Goal: Task Accomplishment & Management: Manage account settings

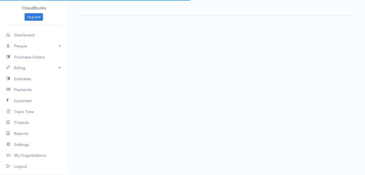
select select "thistoyear"
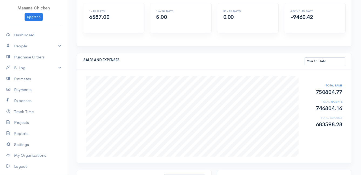
scroll to position [81, 0]
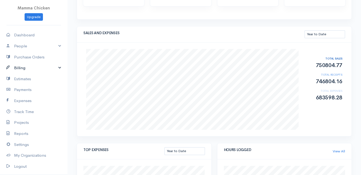
click at [28, 69] on link "Billing" at bounding box center [33, 68] width 67 height 11
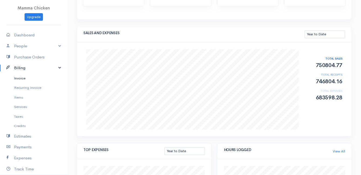
click at [31, 80] on link "Invoice" at bounding box center [33, 79] width 67 height 10
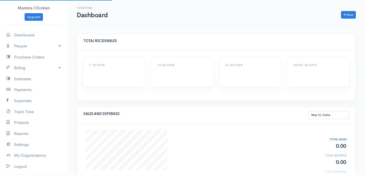
select select "thistoyear"
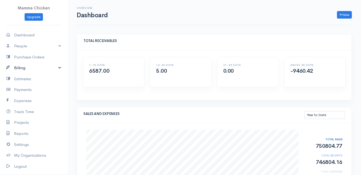
click at [20, 67] on link "Billing" at bounding box center [33, 68] width 67 height 11
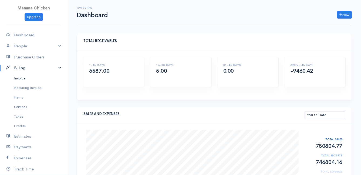
click at [20, 78] on link "Invoice" at bounding box center [33, 79] width 67 height 10
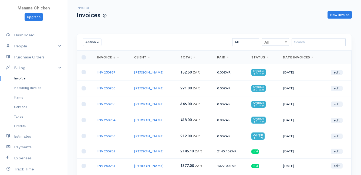
scroll to position [27, 0]
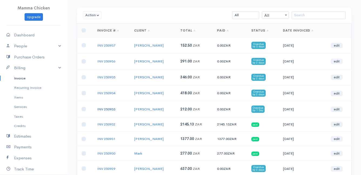
click at [104, 108] on link "INV 250933" at bounding box center [106, 109] width 18 height 5
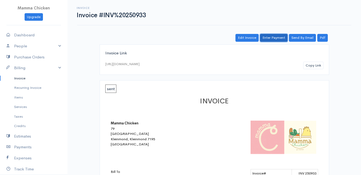
click at [272, 38] on link "Enter Payment" at bounding box center [274, 38] width 28 height 8
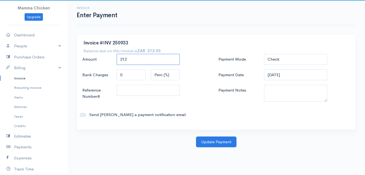
click at [169, 61] on input "212" at bounding box center [148, 59] width 63 height 11
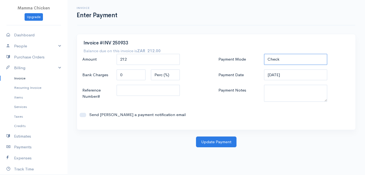
click at [285, 61] on select "Check Bank Transfer Credit Cash Debit ACH VISA MASTERCARD AMEX DISCOVER DINERS …" at bounding box center [295, 59] width 63 height 11
select select "Bank Transfer"
click at [264, 54] on select "Check Bank Transfer Credit Cash Debit ACH VISA MASTERCARD AMEX DISCOVER DINERS …" at bounding box center [295, 59] width 63 height 11
click at [296, 74] on input "20/09/2025" at bounding box center [295, 75] width 63 height 11
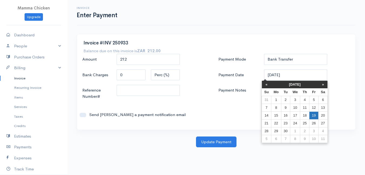
click at [314, 115] on td "19" at bounding box center [313, 116] width 9 height 8
type input "19/09/2025"
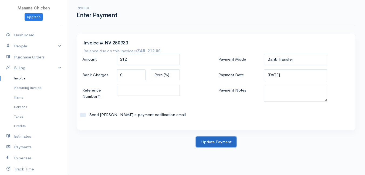
click at [221, 142] on button "Update Payment" at bounding box center [216, 142] width 40 height 11
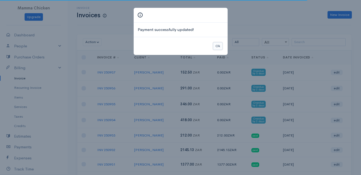
click at [218, 47] on button "Ok" at bounding box center [217, 46] width 9 height 8
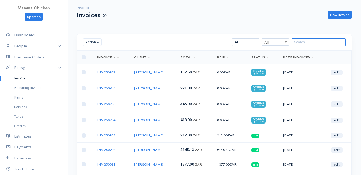
click at [304, 45] on input "search" at bounding box center [319, 42] width 54 height 8
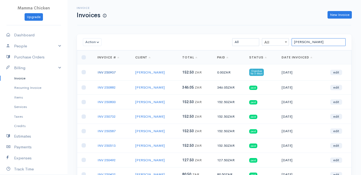
type input "dean"
click at [112, 72] on link "INV 250937" at bounding box center [106, 72] width 18 height 5
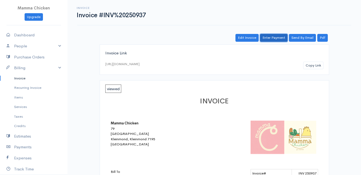
click at [275, 38] on link "Enter Payment" at bounding box center [274, 38] width 28 height 8
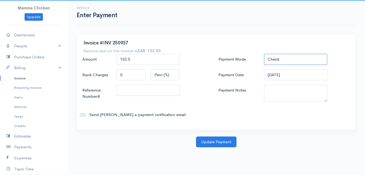
click at [280, 58] on select "Check Bank Transfer Credit Cash Debit ACH VISA MASTERCARD AMEX DISCOVER DINERS …" at bounding box center [295, 59] width 63 height 11
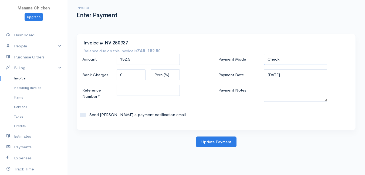
select select "Bank Transfer"
click at [264, 54] on select "Check Bank Transfer Credit Cash Debit ACH VISA MASTERCARD AMEX DISCOVER DINERS …" at bounding box center [295, 59] width 63 height 11
click at [298, 75] on input "20/09/2025" at bounding box center [295, 75] width 63 height 11
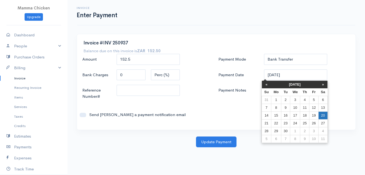
click at [321, 114] on td "20" at bounding box center [322, 116] width 9 height 8
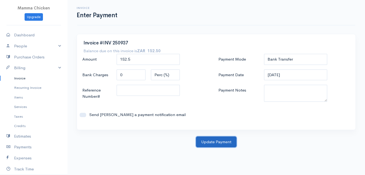
click at [222, 144] on button "Update Payment" at bounding box center [216, 142] width 40 height 11
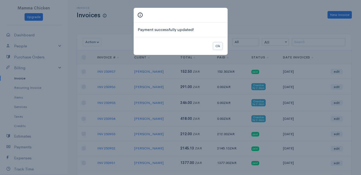
click at [216, 46] on button "Ok" at bounding box center [217, 46] width 9 height 8
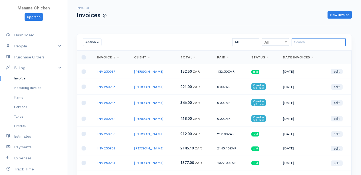
click at [299, 42] on input "search" at bounding box center [319, 42] width 54 height 8
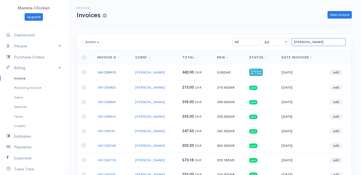
type input "ron"
click at [105, 72] on link "INV 250915" at bounding box center [106, 72] width 18 height 5
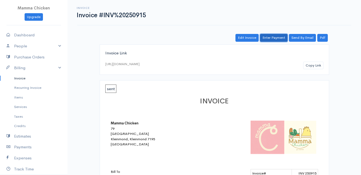
click at [279, 39] on link "Enter Payment" at bounding box center [274, 38] width 28 height 8
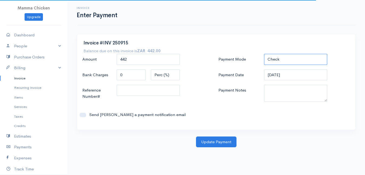
click at [286, 55] on select "Check Bank Transfer Credit Cash Debit ACH VISA MASTERCARD AMEX DISCOVER DINERS …" at bounding box center [295, 59] width 63 height 11
select select "Bank Transfer"
click at [264, 54] on select "Check Bank Transfer Credit Cash Debit ACH VISA MASTERCARD AMEX DISCOVER DINERS …" at bounding box center [295, 59] width 63 height 11
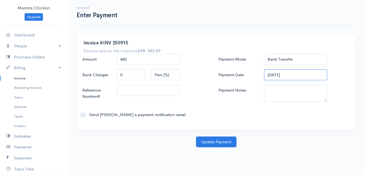
click at [293, 76] on input "20/09/2025" at bounding box center [295, 75] width 63 height 11
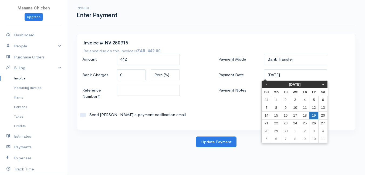
click at [316, 115] on td "19" at bounding box center [313, 116] width 9 height 8
type input "19/09/2025"
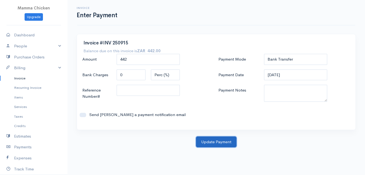
click at [221, 140] on button "Update Payment" at bounding box center [216, 142] width 40 height 11
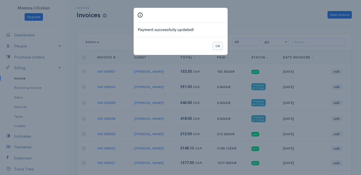
click at [214, 47] on button "Ok" at bounding box center [217, 46] width 9 height 8
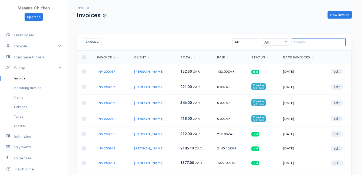
click at [307, 40] on input "search" at bounding box center [319, 42] width 54 height 8
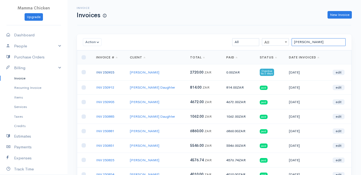
type input "lau"
click at [112, 72] on link "INV 250925" at bounding box center [105, 72] width 18 height 5
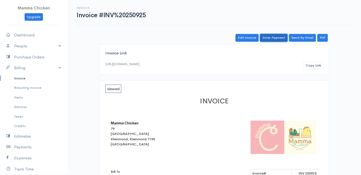
click at [279, 39] on link "Enter Payment" at bounding box center [274, 38] width 28 height 8
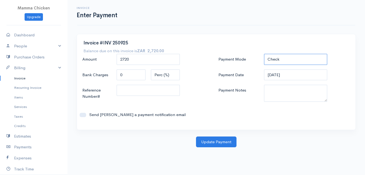
click at [294, 61] on select "Check Bank Transfer Credit Cash Debit ACH VISA MASTERCARD AMEX DISCOVER DINERS …" at bounding box center [295, 59] width 63 height 11
select select "Bank Transfer"
click at [264, 54] on select "Check Bank Transfer Credit Cash Debit ACH VISA MASTERCARD AMEX DISCOVER DINERS …" at bounding box center [295, 59] width 63 height 11
click at [296, 75] on input "20/09/2025" at bounding box center [295, 75] width 63 height 11
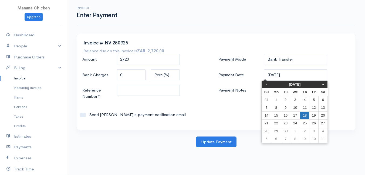
click at [307, 115] on td "18" at bounding box center [304, 116] width 9 height 8
type input "18/09/2025"
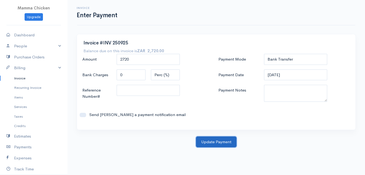
click at [219, 143] on button "Update Payment" at bounding box center [216, 142] width 40 height 11
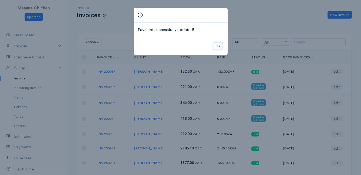
click at [219, 46] on button "Ok" at bounding box center [217, 46] width 9 height 8
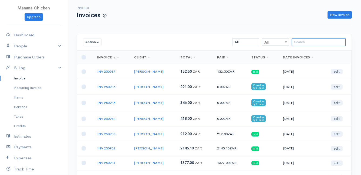
click at [312, 41] on input "search" at bounding box center [319, 42] width 54 height 8
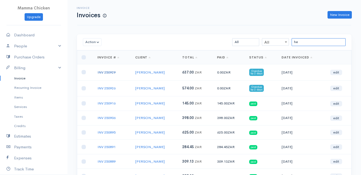
type input "he"
click at [106, 71] on link "INV 250929" at bounding box center [106, 72] width 18 height 5
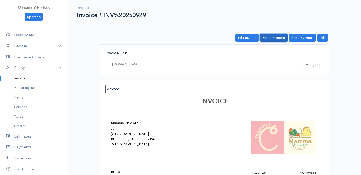
click at [284, 38] on link "Enter Payment" at bounding box center [274, 38] width 28 height 8
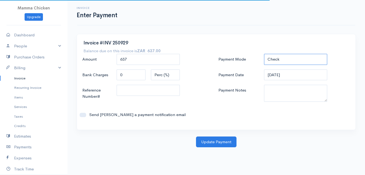
click at [291, 56] on select "Check Bank Transfer Credit Cash Debit ACH VISA MASTERCARD AMEX DISCOVER DINERS …" at bounding box center [295, 59] width 63 height 11
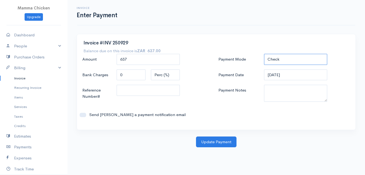
select select "Bank Transfer"
click at [264, 54] on select "Check Bank Transfer Credit Cash Debit ACH VISA MASTERCARD AMEX DISCOVER DINERS …" at bounding box center [295, 59] width 63 height 11
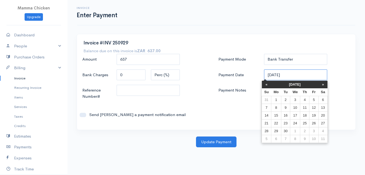
click at [297, 74] on input "20/09/2025" at bounding box center [295, 75] width 63 height 11
click at [304, 117] on td "18" at bounding box center [304, 116] width 9 height 8
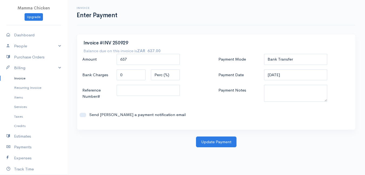
type input "18/09/2025"
click at [218, 141] on button "Update Payment" at bounding box center [216, 142] width 40 height 11
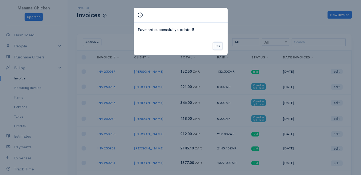
click at [219, 48] on button "Ok" at bounding box center [217, 46] width 9 height 8
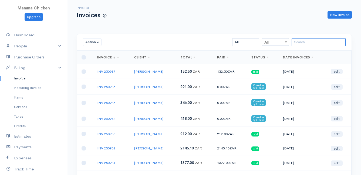
click at [313, 39] on input "search" at bounding box center [319, 42] width 54 height 8
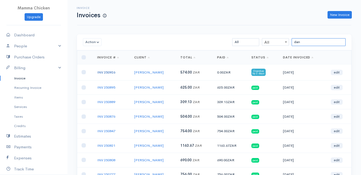
type input "dan"
click at [102, 72] on link "INV 250926" at bounding box center [106, 72] width 18 height 5
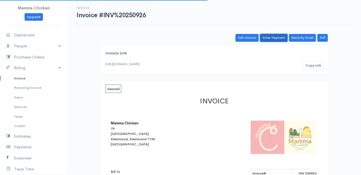
click at [274, 36] on link "Enter Payment" at bounding box center [274, 38] width 28 height 8
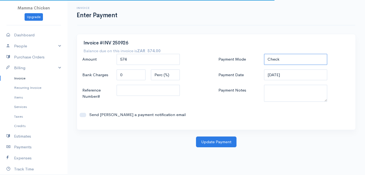
click at [280, 57] on select "Check Bank Transfer Credit Cash Debit ACH VISA MASTERCARD AMEX DISCOVER DINERS …" at bounding box center [295, 59] width 63 height 11
select select "Bank Transfer"
click at [264, 54] on select "Check Bank Transfer Credit Cash Debit ACH VISA MASTERCARD AMEX DISCOVER DINERS …" at bounding box center [295, 59] width 63 height 11
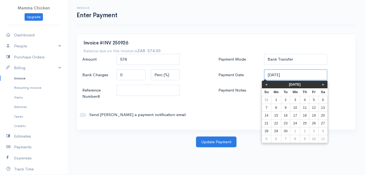
click at [296, 74] on input "20/09/2025" at bounding box center [295, 75] width 63 height 11
click at [306, 114] on td "18" at bounding box center [304, 116] width 9 height 8
type input "18/09/2025"
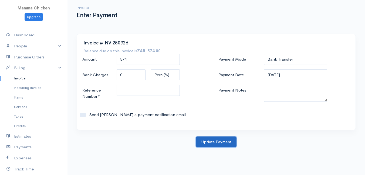
click at [211, 143] on button "Update Payment" at bounding box center [216, 142] width 40 height 11
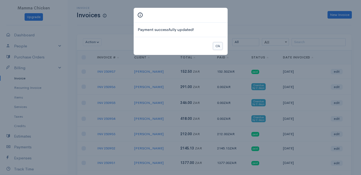
click at [215, 46] on button "Ok" at bounding box center [217, 46] width 9 height 8
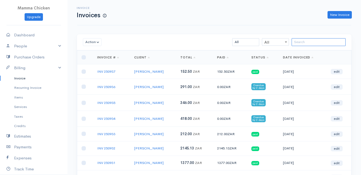
click at [300, 43] on input "search" at bounding box center [319, 42] width 54 height 8
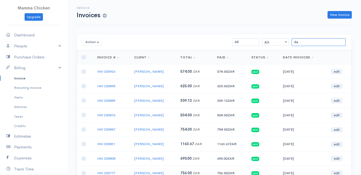
type input "d"
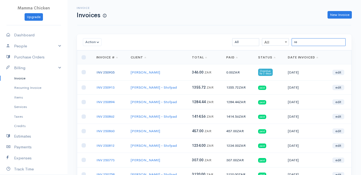
type input "re"
click at [106, 72] on link "INV 250935" at bounding box center [105, 72] width 18 height 5
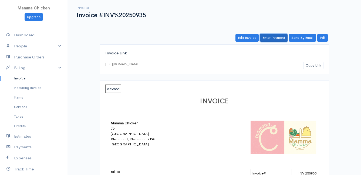
click at [276, 39] on link "Enter Payment" at bounding box center [274, 38] width 28 height 8
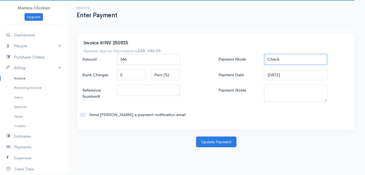
click at [287, 60] on select "Check Bank Transfer Credit Cash Debit ACH VISA MASTERCARD AMEX DISCOVER DINERS …" at bounding box center [295, 59] width 63 height 11
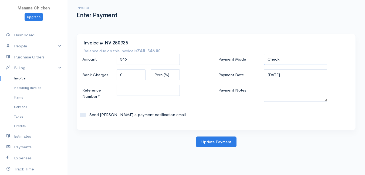
select select "Bank Transfer"
click at [264, 54] on select "Check Bank Transfer Credit Cash Debit ACH VISA MASTERCARD AMEX DISCOVER DINERS …" at bounding box center [295, 59] width 63 height 11
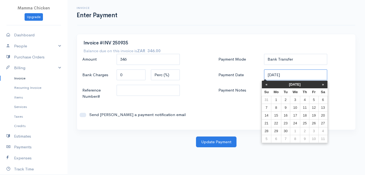
click at [293, 77] on input "20/09/2025" at bounding box center [295, 75] width 63 height 11
click at [306, 114] on td "18" at bounding box center [304, 116] width 9 height 8
type input "18/09/2025"
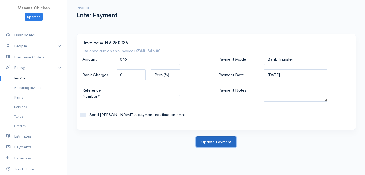
click at [208, 145] on button "Update Payment" at bounding box center [216, 142] width 40 height 11
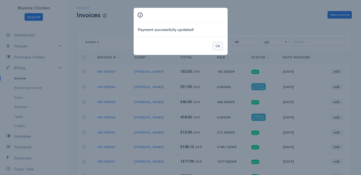
click at [218, 47] on button "Ok" at bounding box center [217, 46] width 9 height 8
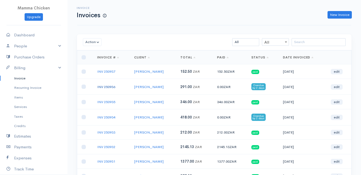
click at [109, 87] on link "INV 250936" at bounding box center [106, 87] width 18 height 5
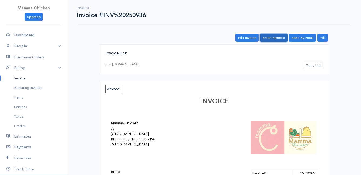
click at [273, 39] on link "Enter Payment" at bounding box center [274, 38] width 28 height 8
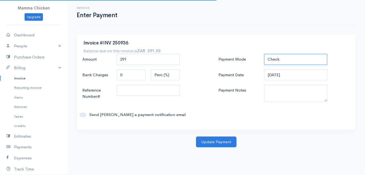
click at [280, 56] on select "Check Bank Transfer Credit Cash Debit ACH VISA MASTERCARD AMEX DISCOVER DINERS …" at bounding box center [295, 59] width 63 height 11
select select "Bank Transfer"
click at [264, 54] on select "Check Bank Transfer Credit Cash Debit ACH VISA MASTERCARD AMEX DISCOVER DINERS …" at bounding box center [295, 59] width 63 height 11
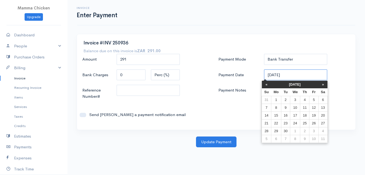
click at [295, 75] on input "20/09/2025" at bounding box center [295, 75] width 63 height 11
click at [306, 115] on td "18" at bounding box center [304, 116] width 9 height 8
type input "18/09/2025"
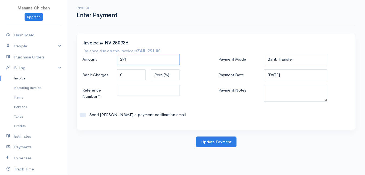
click at [152, 57] on input "291" at bounding box center [148, 59] width 63 height 11
drag, startPoint x: 147, startPoint y: 60, endPoint x: 108, endPoint y: 62, distance: 38.4
click at [108, 62] on div "Amount 291" at bounding box center [148, 60] width 137 height 12
type input "300"
click at [232, 31] on div "Invoice Enter Payment Invoice #INV 250936 Balance due on this invoice is ZAR 29…" at bounding box center [215, 74] width 297 height 148
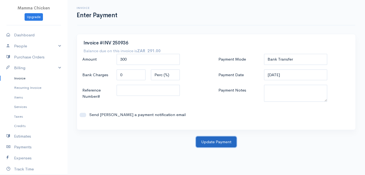
click at [219, 141] on button "Update Payment" at bounding box center [216, 142] width 40 height 11
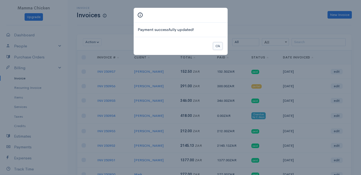
click at [216, 43] on button "Ok" at bounding box center [217, 46] width 9 height 8
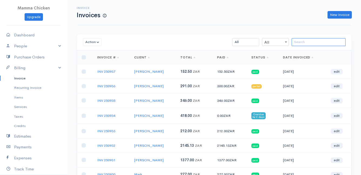
click at [309, 45] on input "search" at bounding box center [319, 42] width 54 height 8
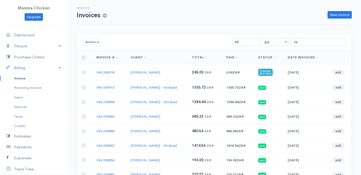
click at [18, 78] on link "Invoice" at bounding box center [33, 79] width 67 height 10
click at [298, 40] on input "ta" at bounding box center [319, 42] width 54 height 8
type input "t"
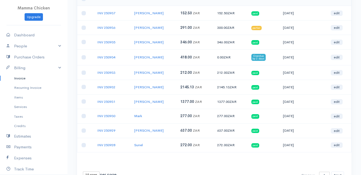
scroll to position [86, 0]
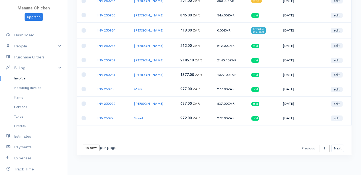
click at [94, 149] on select "10 rows 25 rows 50 rows" at bounding box center [91, 148] width 17 height 6
select select "50"
click at [83, 145] on select "10 rows 25 rows 50 rows" at bounding box center [91, 148] width 17 height 6
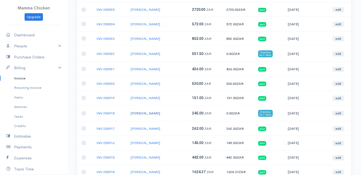
scroll to position [211, 0]
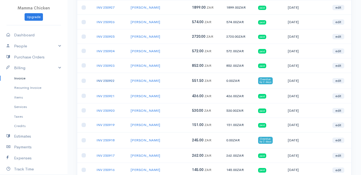
click at [108, 80] on link "INV 250922" at bounding box center [105, 81] width 18 height 5
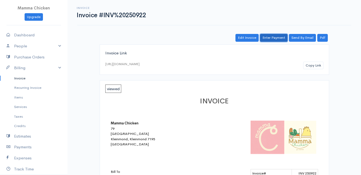
click at [269, 38] on link "Enter Payment" at bounding box center [274, 38] width 28 height 8
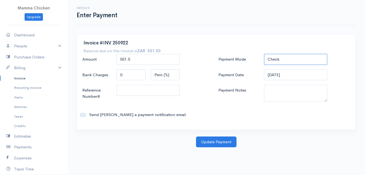
click at [279, 59] on select "Check Bank Transfer Credit Cash Debit ACH VISA MASTERCARD AMEX DISCOVER DINERS …" at bounding box center [295, 59] width 63 height 11
select select "Bank Transfer"
click at [264, 54] on select "Check Bank Transfer Credit Cash Debit ACH VISA MASTERCARD AMEX DISCOVER DINERS …" at bounding box center [295, 59] width 63 height 11
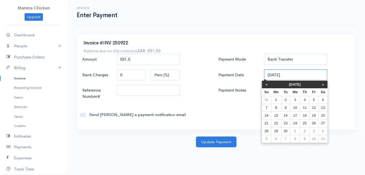
click at [300, 77] on input "20/09/2025" at bounding box center [295, 75] width 63 height 11
click at [305, 116] on td "18" at bounding box center [304, 116] width 9 height 8
type input "18/09/2025"
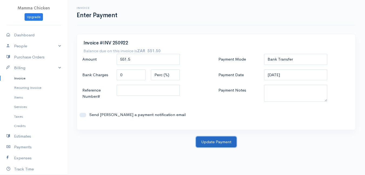
click at [219, 140] on button "Update Payment" at bounding box center [216, 142] width 40 height 11
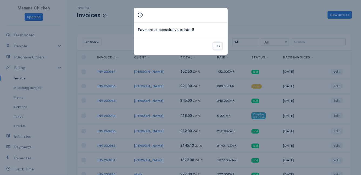
click at [217, 46] on button "Ok" at bounding box center [217, 46] width 9 height 8
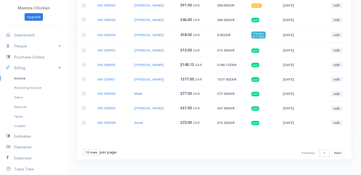
scroll to position [86, 0]
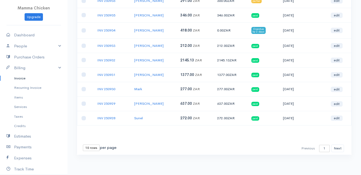
click at [91, 147] on select "10 rows 25 rows 50 rows" at bounding box center [91, 148] width 17 height 6
select select "50"
click at [83, 145] on select "10 rows 25 rows 50 rows" at bounding box center [91, 148] width 17 height 6
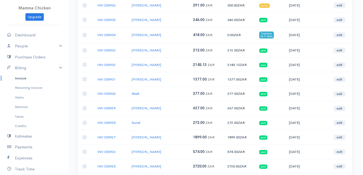
scroll to position [0, 0]
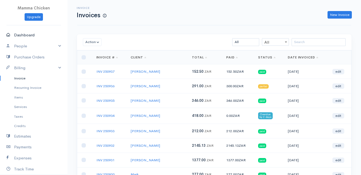
click at [23, 34] on link "Dashboard" at bounding box center [33, 35] width 67 height 11
select select "thistoyear"
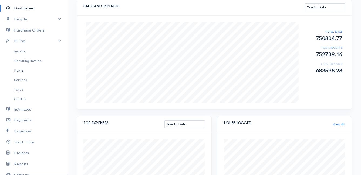
scroll to position [54, 0]
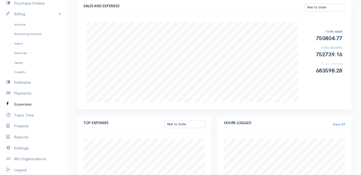
click at [29, 103] on link "Expenses" at bounding box center [33, 104] width 67 height 11
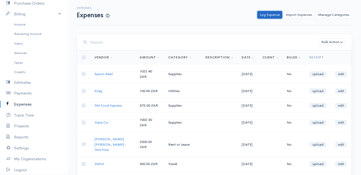
click at [271, 15] on link "Log Expense" at bounding box center [269, 15] width 25 height 8
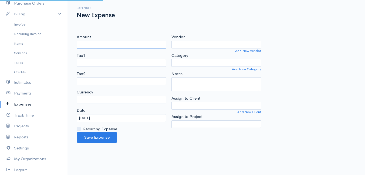
click at [131, 44] on input "Amount" at bounding box center [121, 45] width 89 height 8
select select "ZAR"
type input "897"
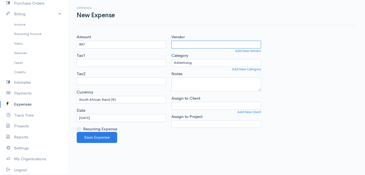
click at [178, 46] on input "Vendor" at bounding box center [215, 45] width 89 height 8
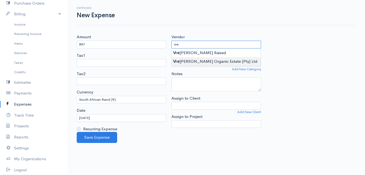
type input "Vredenhof Organic Estate (Pty) Ltd"
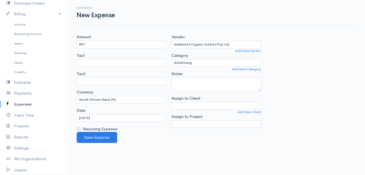
click at [202, 62] on body "Mamma Chicken Upgrade Dashboard People Clients Vendors Staff Users Purchase Ord…" at bounding box center [182, 87] width 365 height 175
click at [204, 62] on select "Advertising Car & Truck Expenses Contractors Education Education and Training E…" at bounding box center [215, 63] width 89 height 8
select select "Supplies"
click at [171, 59] on select "Advertising Car & Truck Expenses Contractors Education Education and Training E…" at bounding box center [215, 63] width 89 height 8
click at [107, 120] on input "20/09/2025" at bounding box center [121, 118] width 89 height 8
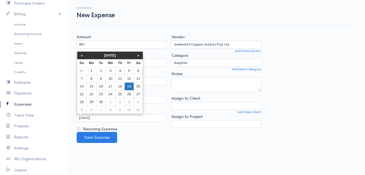
click at [128, 85] on td "19" at bounding box center [129, 87] width 9 height 8
type input "19/09/2025"
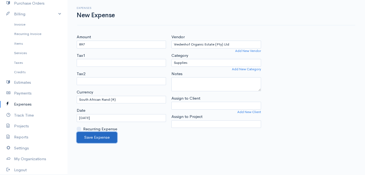
click at [95, 137] on button "Save Expense" at bounding box center [97, 137] width 40 height 11
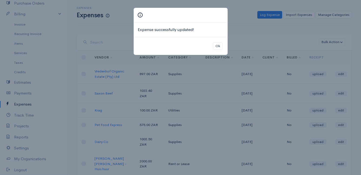
click at [223, 46] on div "Ok" at bounding box center [181, 46] width 94 height 18
click at [218, 47] on button "Ok" at bounding box center [217, 46] width 9 height 8
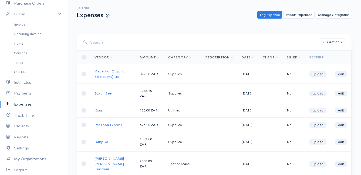
click at [256, 16] on div "Log Expense Import Expenses Manage Categories Action New Expense Import Expense…" at bounding box center [233, 15] width 242 height 8
click at [264, 16] on link "Log Expense" at bounding box center [269, 15] width 25 height 8
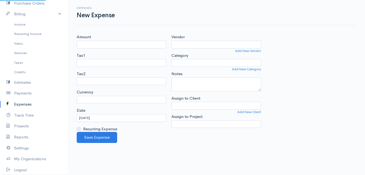
select select "ZAR"
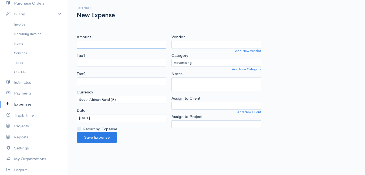
click at [128, 48] on input "Amount" at bounding box center [121, 45] width 89 height 8
type input "4978.43"
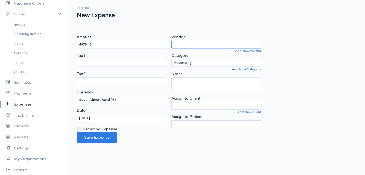
click at [199, 45] on input "Vendor" at bounding box center [215, 45] width 89 height 8
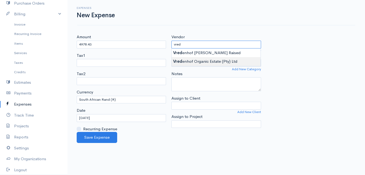
type input "Vredenhof Organic Estate (Pty) Ltd"
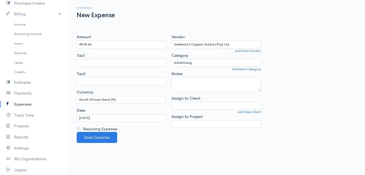
click at [203, 60] on body "Mamma Chicken Upgrade Dashboard People Clients Vendors Staff Users Purchase Ord…" at bounding box center [182, 87] width 365 height 175
click at [203, 65] on select "Advertising Car & Truck Expenses Contractors Education Education and Training E…" at bounding box center [215, 63] width 89 height 8
select select "Supplies"
click at [171, 59] on select "Advertising Car & Truck Expenses Contractors Education Education and Training E…" at bounding box center [215, 63] width 89 height 8
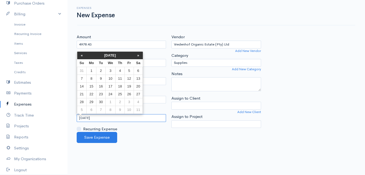
click at [115, 120] on input "20/09/2025" at bounding box center [121, 118] width 89 height 8
click at [129, 85] on td "19" at bounding box center [129, 87] width 9 height 8
type input "19/09/2025"
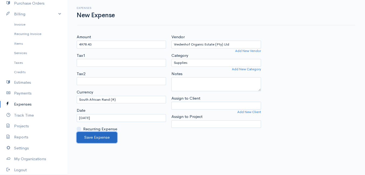
click at [94, 137] on button "Save Expense" at bounding box center [97, 137] width 40 height 11
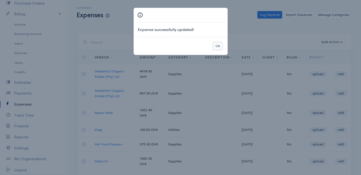
click at [219, 45] on button "Ok" at bounding box center [217, 46] width 9 height 8
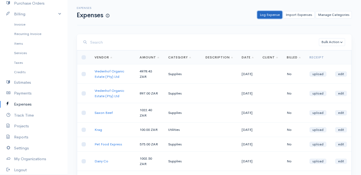
click at [274, 16] on link "Log Expense" at bounding box center [269, 15] width 25 height 8
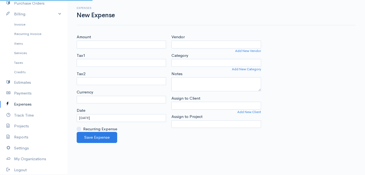
select select "ZAR"
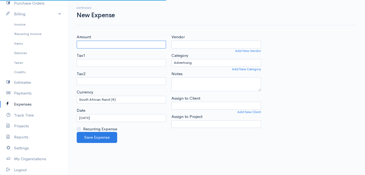
click at [117, 45] on input "Amount" at bounding box center [121, 45] width 89 height 8
type input "529"
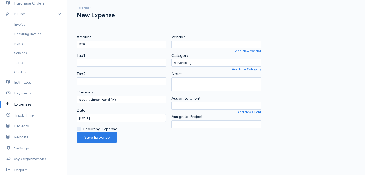
click at [183, 18] on div "Expenses New Expense" at bounding box center [216, 12] width 285 height 12
click at [185, 43] on input "Vendor" at bounding box center [215, 45] width 89 height 8
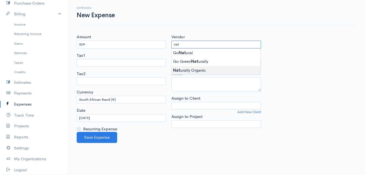
type input "Naturally Organic"
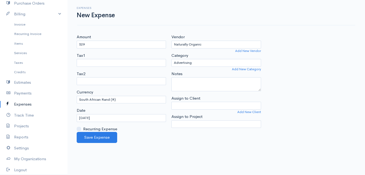
click at [196, 69] on body "Mamma Chicken Upgrade Dashboard People Clients Vendors Staff Users Purchase Ord…" at bounding box center [182, 87] width 365 height 175
click at [198, 64] on select "Advertising Car & Truck Expenses Contractors Education Education and Training E…" at bounding box center [215, 63] width 89 height 8
select select "Supplies"
click at [171, 59] on select "Advertising Car & Truck Expenses Contractors Education Education and Training E…" at bounding box center [215, 63] width 89 height 8
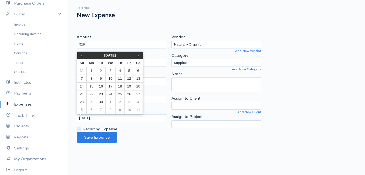
click at [107, 119] on input "20/09/2025" at bounding box center [121, 118] width 89 height 8
click at [130, 87] on td "19" at bounding box center [129, 87] width 9 height 8
type input "19/09/2025"
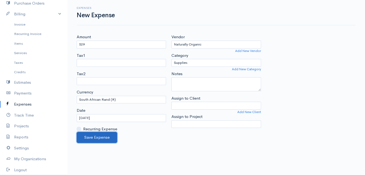
click at [97, 136] on button "Save Expense" at bounding box center [97, 137] width 40 height 11
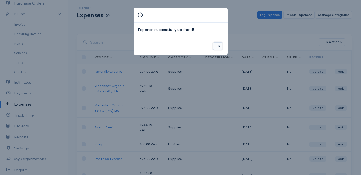
click at [216, 45] on button "Ok" at bounding box center [217, 46] width 9 height 8
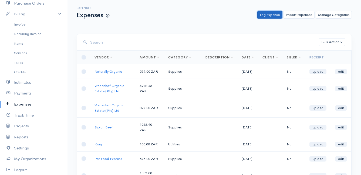
click at [273, 15] on link "Log Expense" at bounding box center [269, 15] width 25 height 8
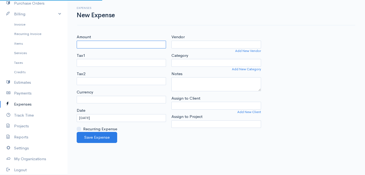
click at [123, 43] on input "Amount" at bounding box center [121, 45] width 89 height 8
select select "ZAR"
type input "842"
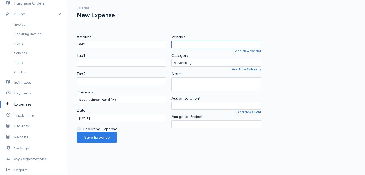
click at [182, 42] on input "Vendor" at bounding box center [215, 45] width 89 height 8
type input "Quick Crop Vegetable Farm"
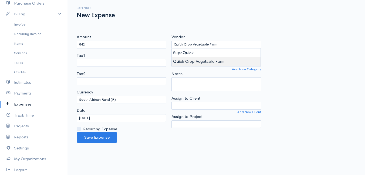
click at [190, 60] on body "Mamma Chicken Upgrade Dashboard People Clients Vendors Staff Users Purchase Ord…" at bounding box center [182, 87] width 365 height 175
click at [190, 61] on select "Advertising Car & Truck Expenses Contractors Education Education and Training E…" at bounding box center [215, 63] width 89 height 8
select select "Supplies"
click at [171, 59] on select "Advertising Car & Truck Expenses Contractors Education Education and Training E…" at bounding box center [215, 63] width 89 height 8
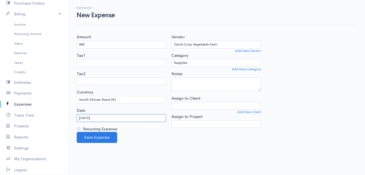
click at [106, 120] on input "20/09/2025" at bounding box center [121, 118] width 89 height 8
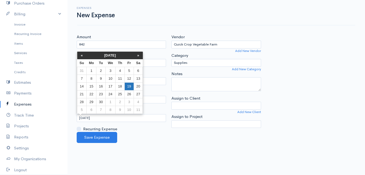
click at [130, 86] on td "19" at bounding box center [129, 87] width 9 height 8
type input "19/09/2025"
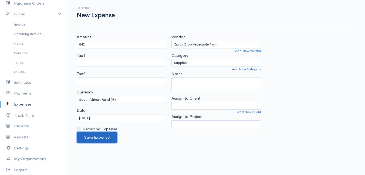
click at [96, 136] on button "Save Expense" at bounding box center [97, 137] width 40 height 11
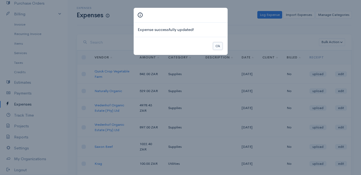
click at [219, 47] on button "Ok" at bounding box center [217, 46] width 9 height 8
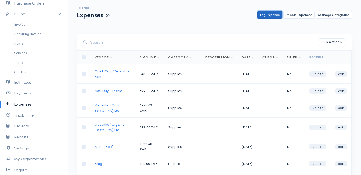
click at [269, 14] on link "Log Expense" at bounding box center [269, 15] width 25 height 8
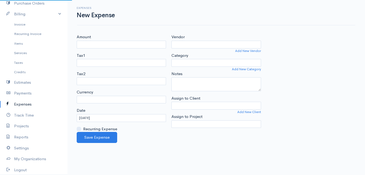
select select "ZAR"
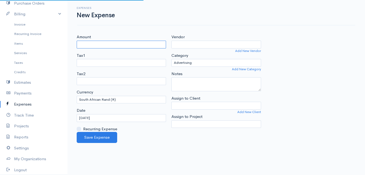
click at [129, 45] on input "Amount" at bounding box center [121, 45] width 89 height 8
type input "1438.05"
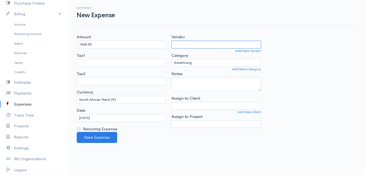
click at [182, 43] on input "Vendor" at bounding box center [215, 45] width 89 height 8
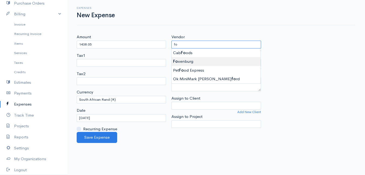
type input "Foxenburg"
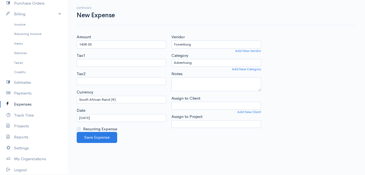
click at [185, 63] on body "Mamma Chicken Upgrade Dashboard People Clients Vendors Staff Users Purchase Ord…" at bounding box center [182, 87] width 365 height 175
click at [204, 64] on select "Advertising Car & Truck Expenses Contractors Education Education and Training E…" at bounding box center [215, 63] width 89 height 8
select select "Supplies"
click at [171, 59] on select "Advertising Car & Truck Expenses Contractors Education Education and Training E…" at bounding box center [215, 63] width 89 height 8
click at [110, 117] on input "20/09/2025" at bounding box center [121, 118] width 89 height 8
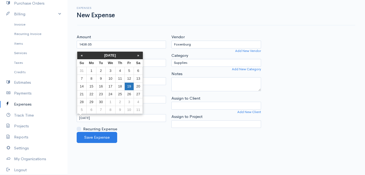
click at [129, 87] on td "19" at bounding box center [129, 87] width 9 height 8
type input "19/09/2025"
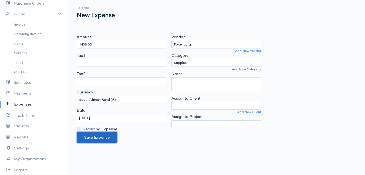
click at [94, 137] on button "Save Expense" at bounding box center [97, 137] width 40 height 11
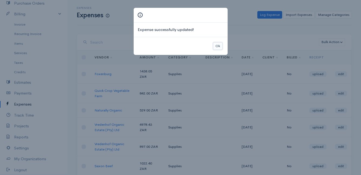
click at [218, 46] on button "Ok" at bounding box center [217, 46] width 9 height 8
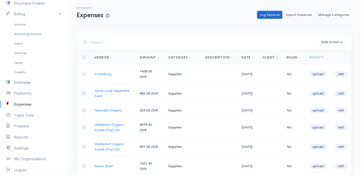
click at [269, 15] on link "Log Expense" at bounding box center [269, 15] width 25 height 8
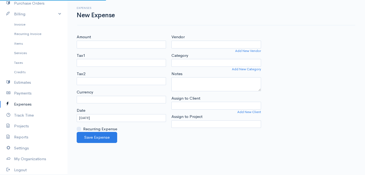
select select "ZAR"
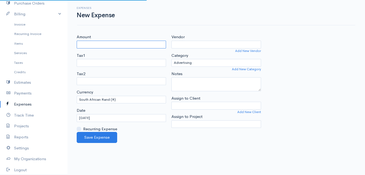
click at [106, 46] on input "Amount" at bounding box center [121, 45] width 89 height 8
type input "65"
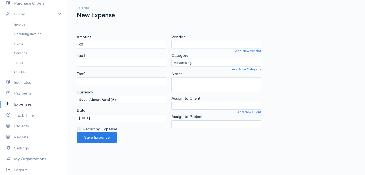
click at [193, 40] on div "Vendor Add New Vendor" at bounding box center [215, 41] width 89 height 14
click at [192, 41] on input "Vendor" at bounding box center [215, 45] width 89 height 8
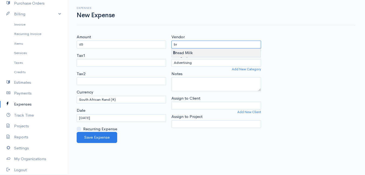
type input "Bread Milk"
click at [193, 50] on body "Mamma Chicken Upgrade Dashboard People Clients Vendors Staff Users Purchase Ord…" at bounding box center [182, 87] width 365 height 175
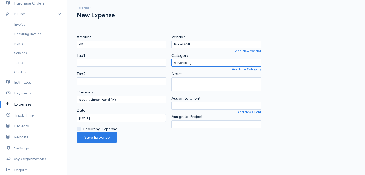
click at [194, 62] on select "Advertising Car & Truck Expenses Contractors Education Education and Training E…" at bounding box center [215, 63] width 89 height 8
select select "Supplies"
click at [171, 59] on select "Advertising Car & Truck Expenses Contractors Education Education and Training E…" at bounding box center [215, 63] width 89 height 8
click at [103, 120] on input "20/09/2025" at bounding box center [121, 118] width 89 height 8
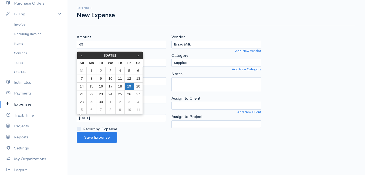
click at [131, 86] on td "19" at bounding box center [129, 87] width 9 height 8
type input "19/09/2025"
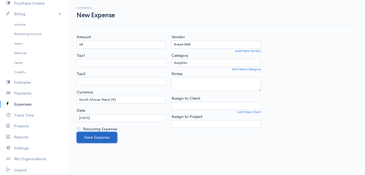
click at [101, 135] on button "Save Expense" at bounding box center [97, 137] width 40 height 11
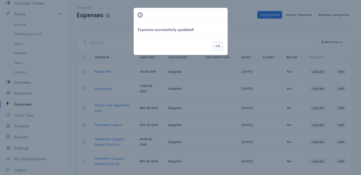
click at [217, 45] on button "Ok" at bounding box center [217, 46] width 9 height 8
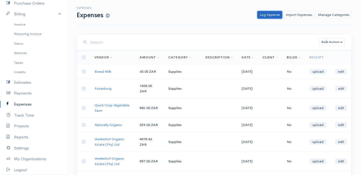
click at [268, 14] on link "Log Expense" at bounding box center [269, 15] width 25 height 8
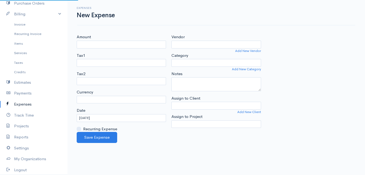
select select "ZAR"
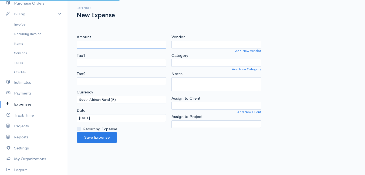
click at [100, 47] on input "Amount" at bounding box center [121, 45] width 89 height 8
type input "629"
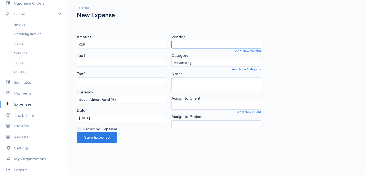
click at [202, 48] on input "Vendor" at bounding box center [215, 45] width 89 height 8
type input "Sasol"
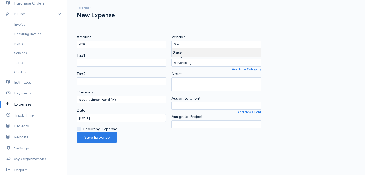
click at [199, 55] on body "Mamma Chicken Upgrade Dashboard People Clients Vendors Staff Users Purchase Ord…" at bounding box center [182, 87] width 365 height 175
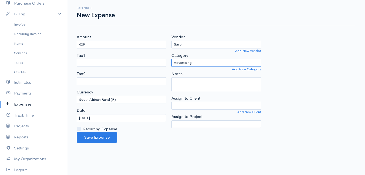
click at [199, 62] on select "Advertising Car & Truck Expenses Contractors Education Education and Training E…" at bounding box center [215, 63] width 89 height 8
select select "Utilities"
click at [171, 59] on select "Advertising Car & Truck Expenses Contractors Education Education and Training E…" at bounding box center [215, 63] width 89 height 8
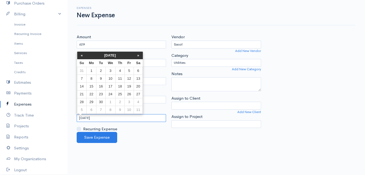
click at [108, 119] on input "20/09/2025" at bounding box center [121, 118] width 89 height 8
click at [131, 86] on td "19" at bounding box center [129, 87] width 9 height 8
type input "19/09/2025"
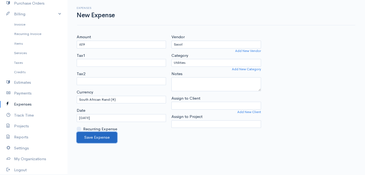
click at [99, 137] on button "Save Expense" at bounding box center [97, 137] width 40 height 11
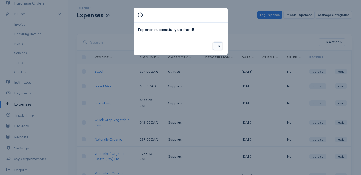
click at [218, 46] on button "Ok" at bounding box center [217, 46] width 9 height 8
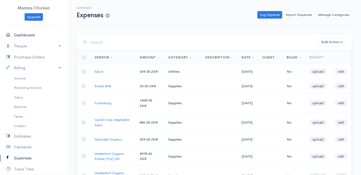
click at [20, 35] on link "Dashboard" at bounding box center [33, 35] width 67 height 11
select select "thistoyear"
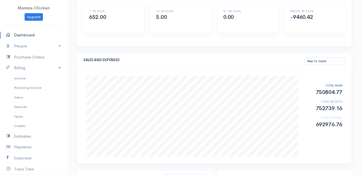
scroll to position [81, 0]
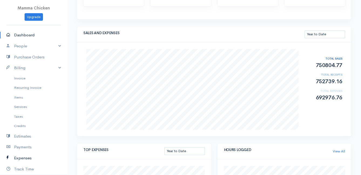
click at [26, 156] on link "Expenses" at bounding box center [33, 158] width 67 height 11
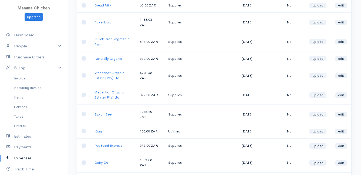
scroll to position [108, 0]
